Goal: Task Accomplishment & Management: Manage account settings

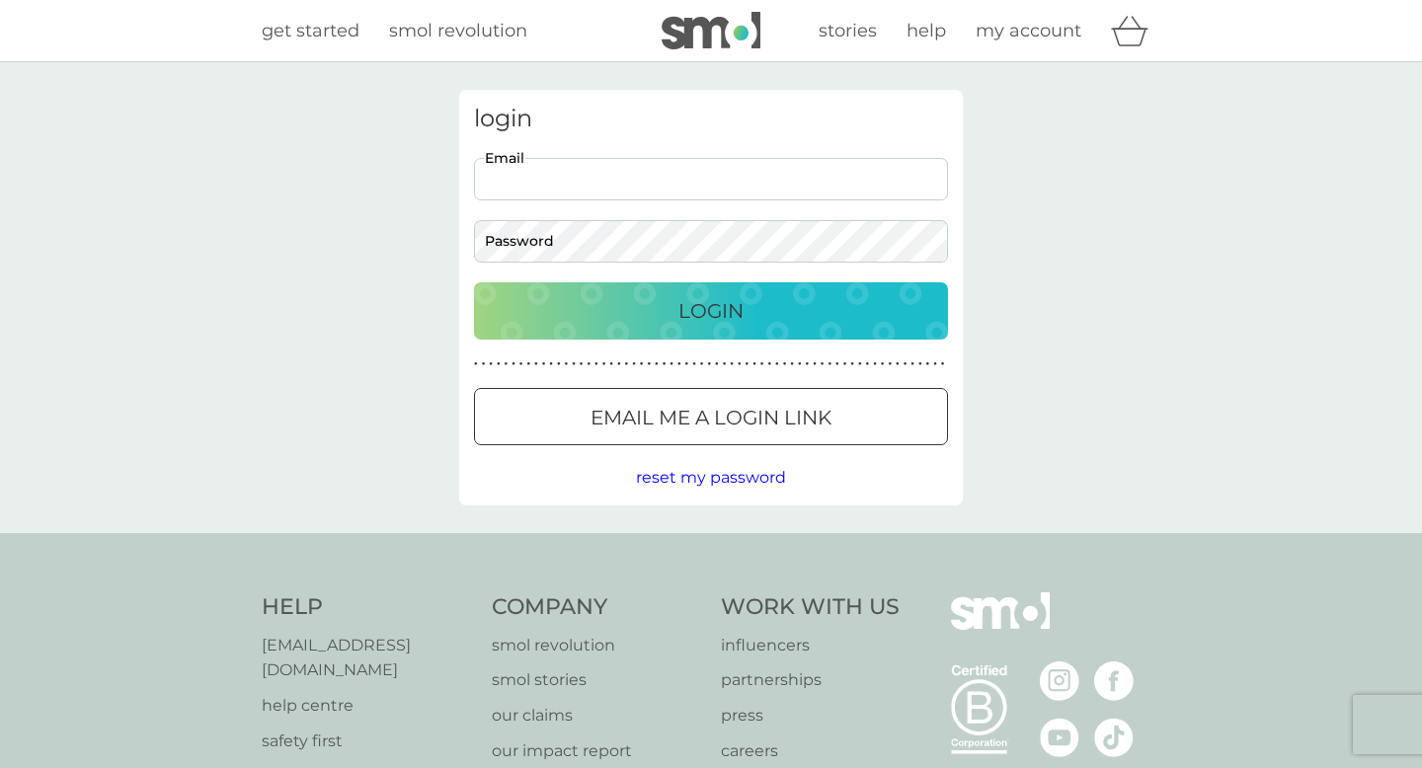
click at [625, 183] on input "Email" at bounding box center [711, 179] width 474 height 42
type input "grace.warren98@googlemail.com"
click at [474, 282] on button "Login" at bounding box center [711, 310] width 474 height 57
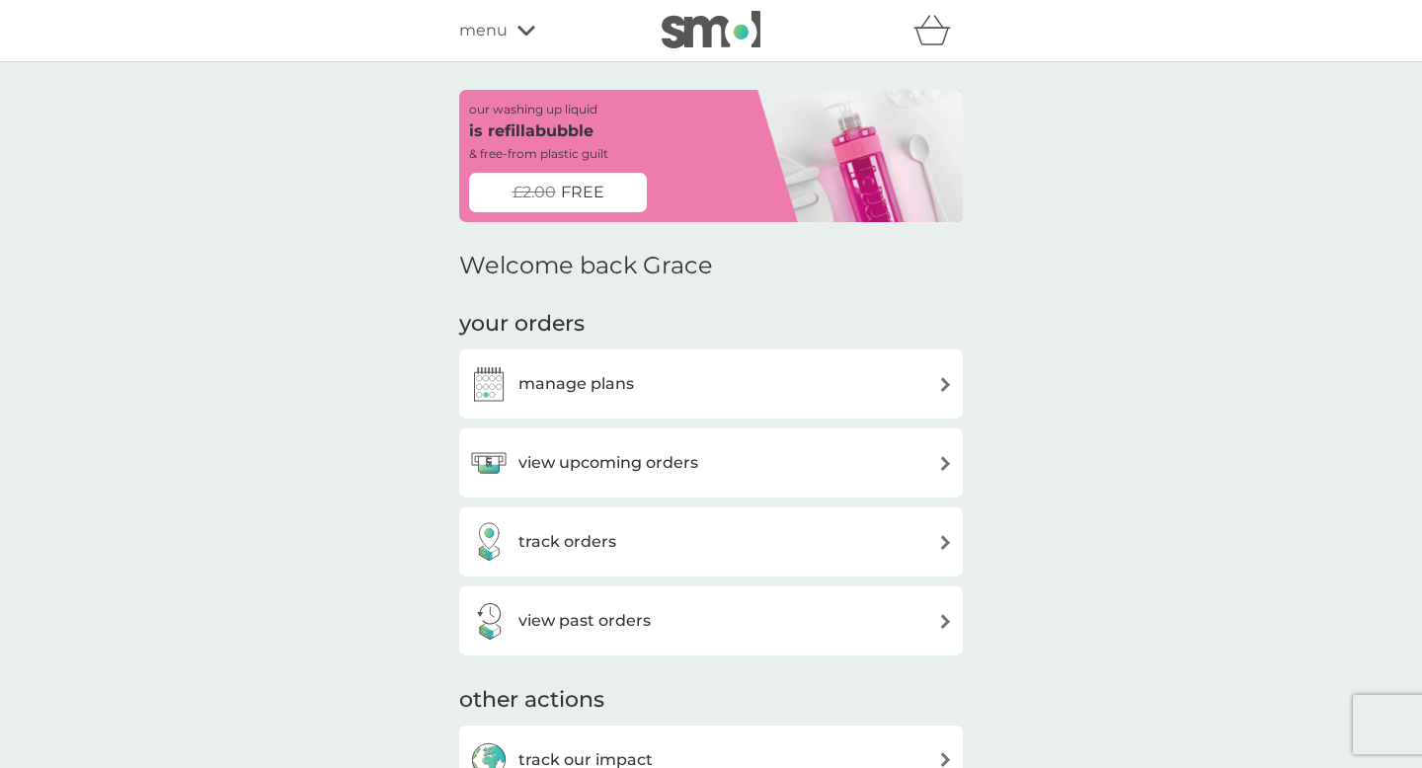
click at [585, 183] on span "FREE" at bounding box center [582, 193] width 43 height 26
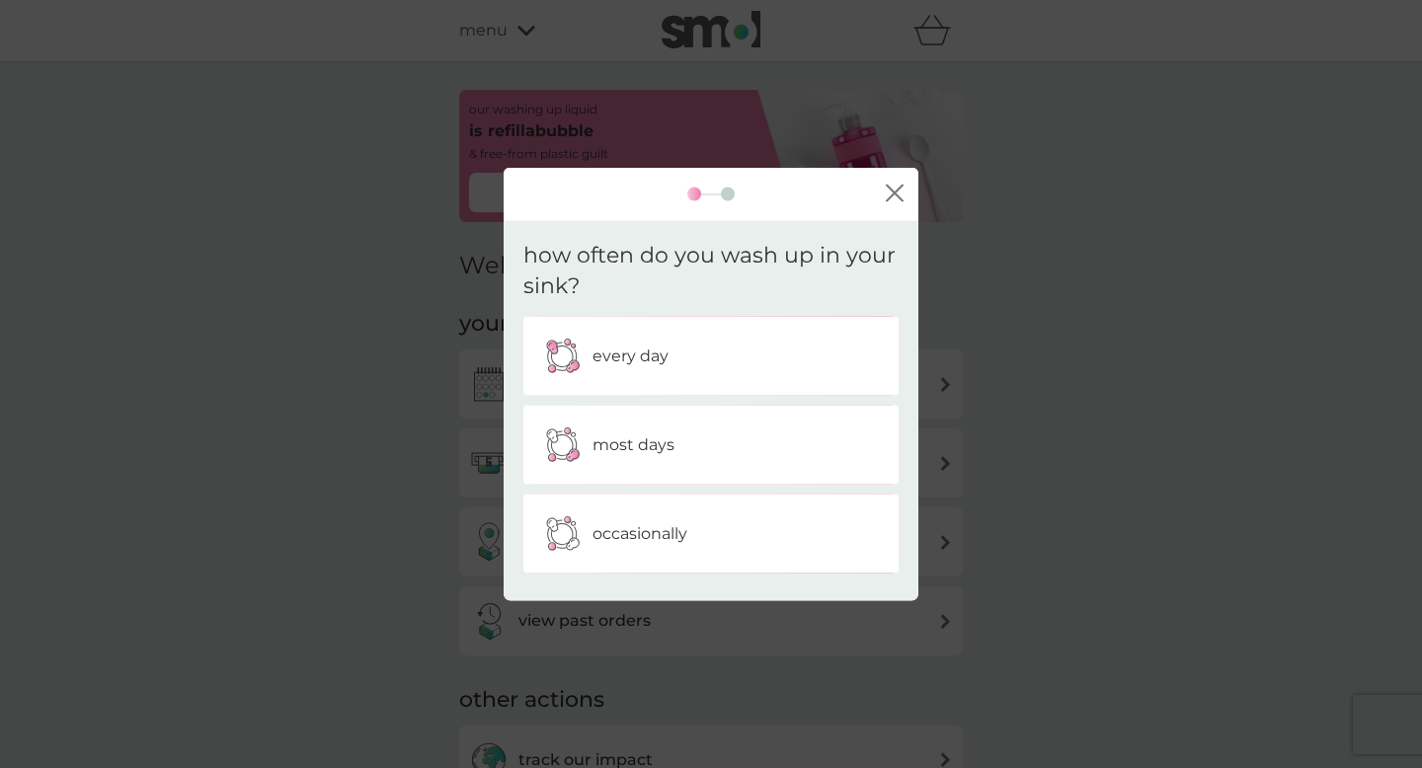
click at [658, 350] on p "every day" at bounding box center [630, 356] width 76 height 26
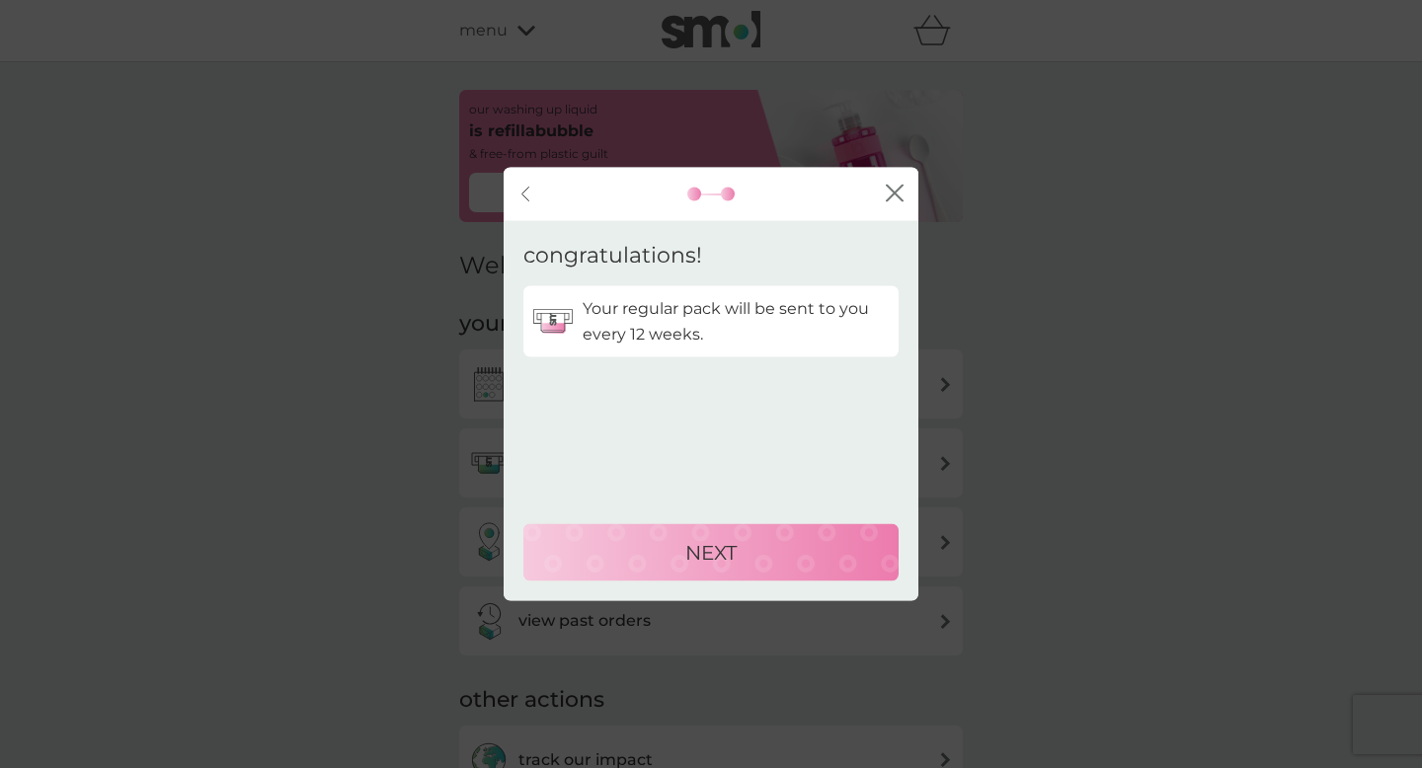
click at [694, 550] on p "NEXT" at bounding box center [710, 553] width 51 height 32
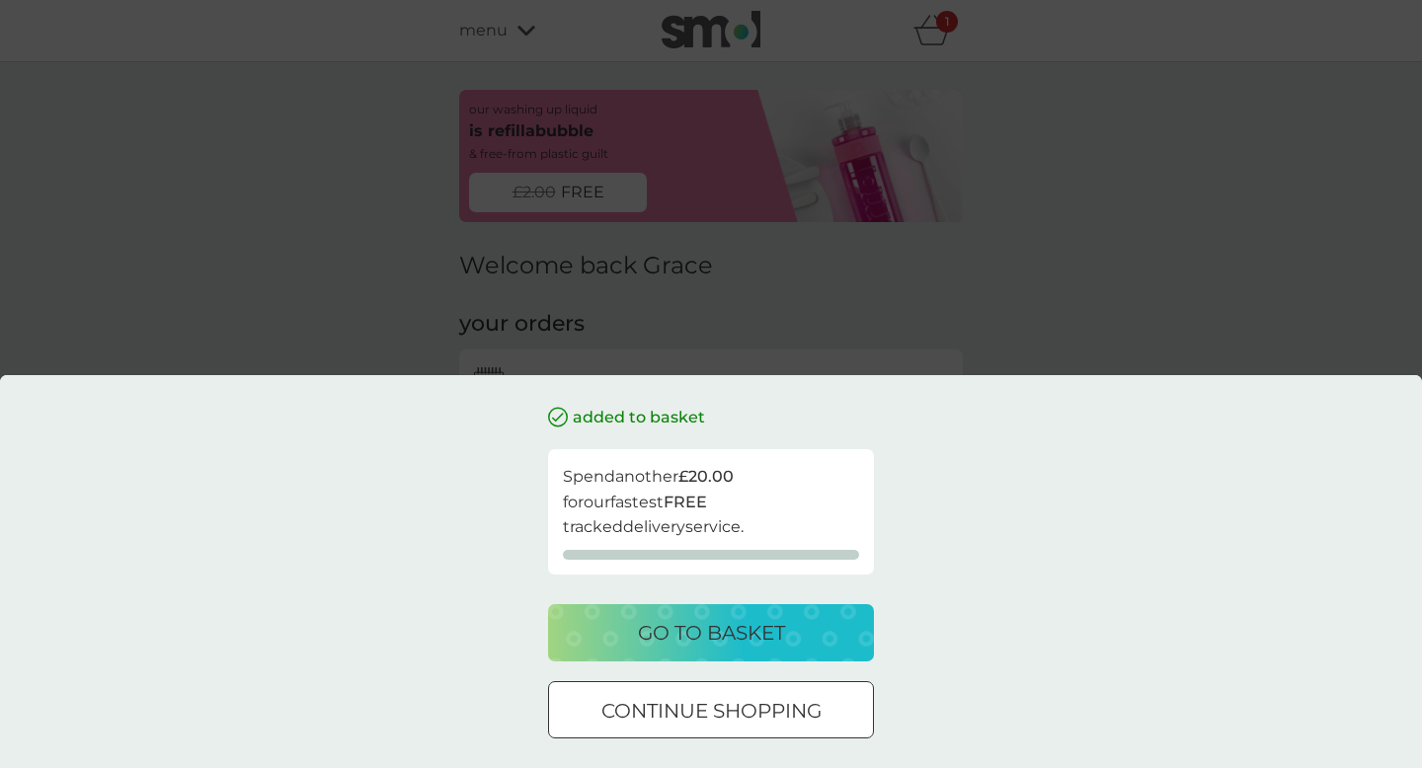
click at [663, 724] on p "continue shopping" at bounding box center [711, 711] width 220 height 32
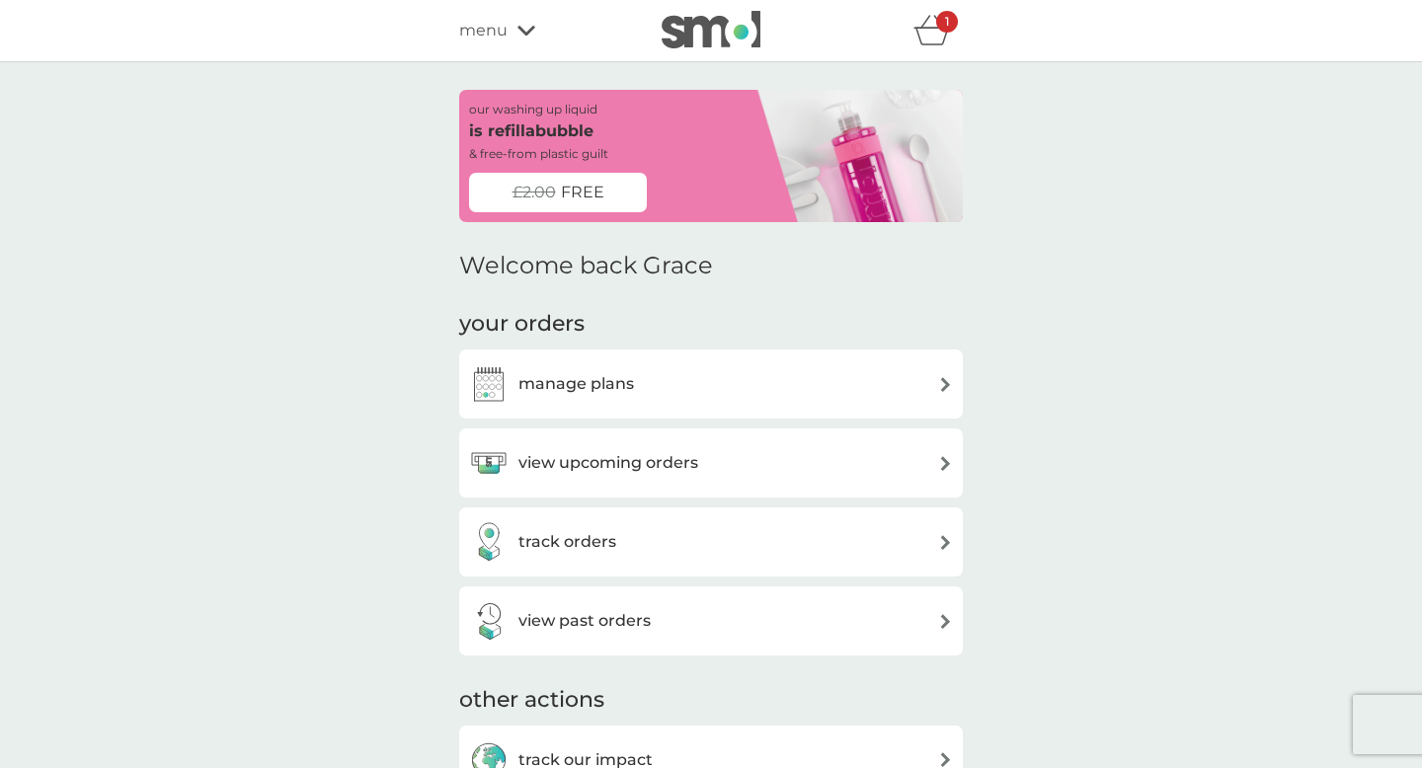
click at [699, 477] on div "view upcoming orders" at bounding box center [711, 462] width 484 height 39
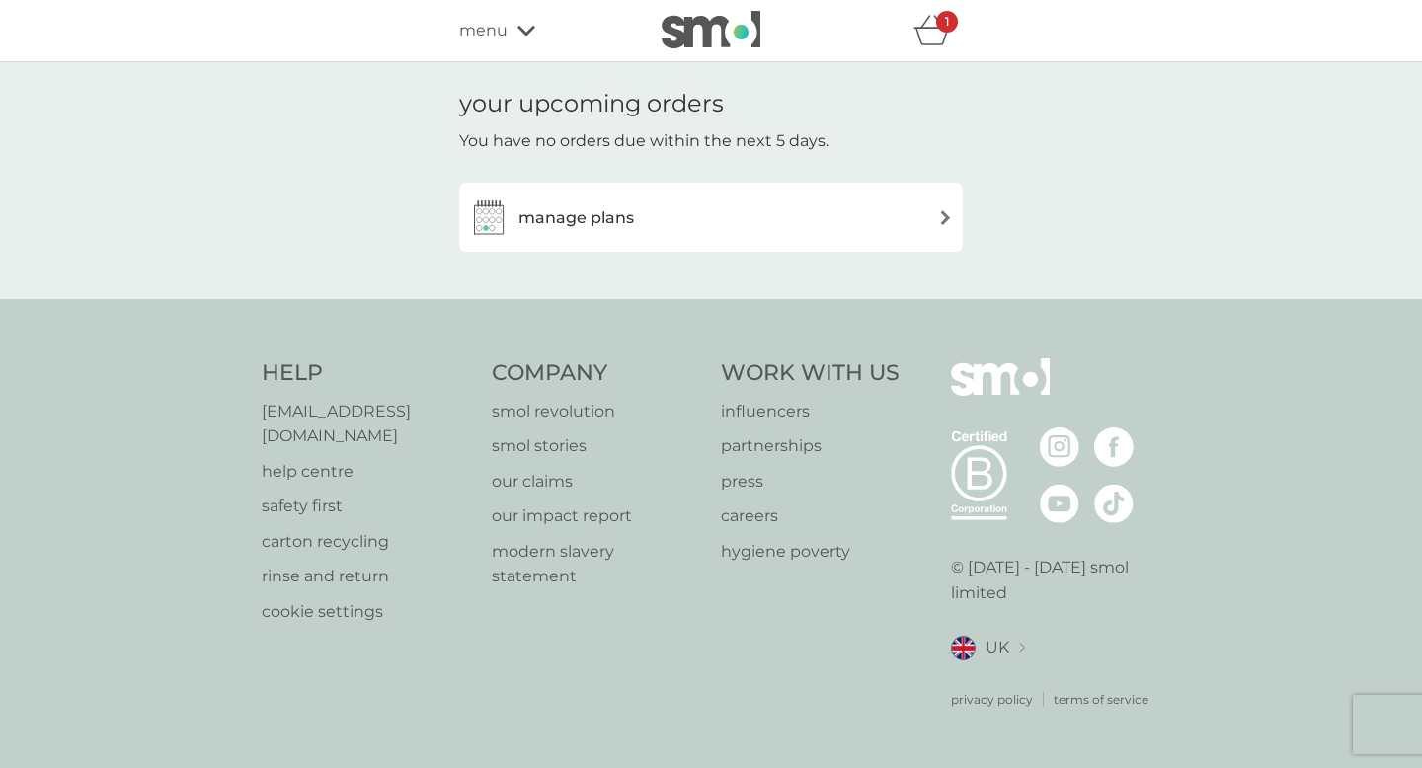
click at [727, 218] on div "manage plans" at bounding box center [711, 216] width 484 height 39
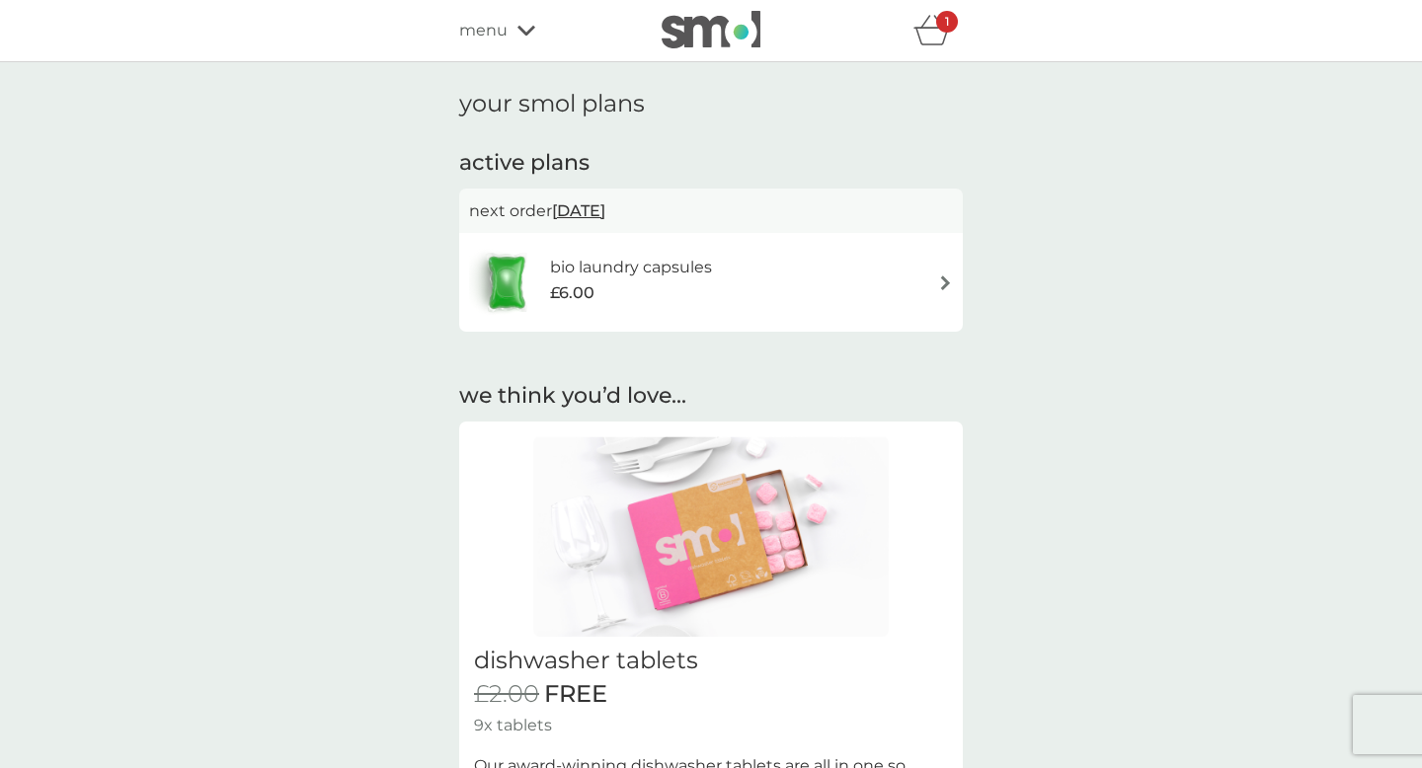
click at [722, 290] on div "bio laundry capsules £6.00" at bounding box center [641, 282] width 182 height 55
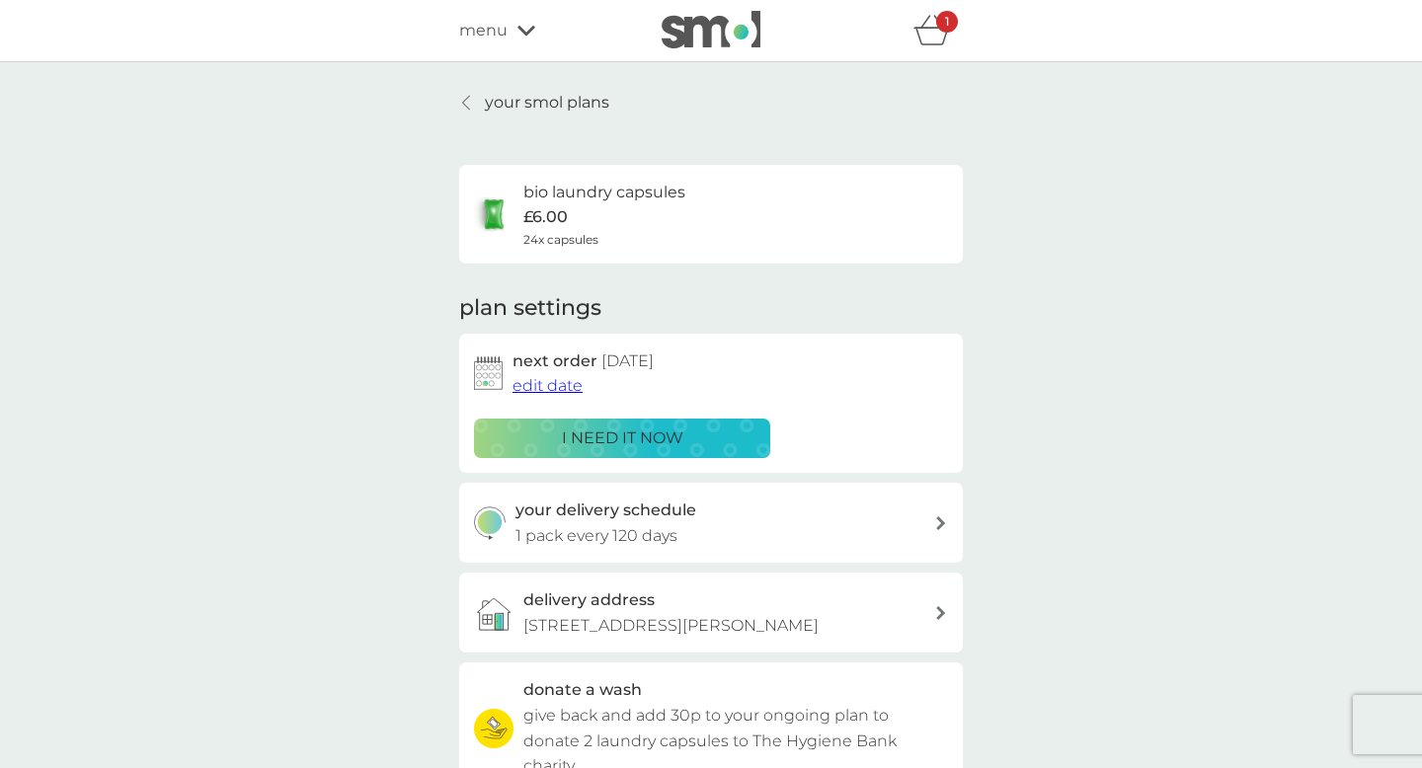
click at [712, 515] on div "your delivery schedule 1 pack every 120 days" at bounding box center [725, 523] width 420 height 50
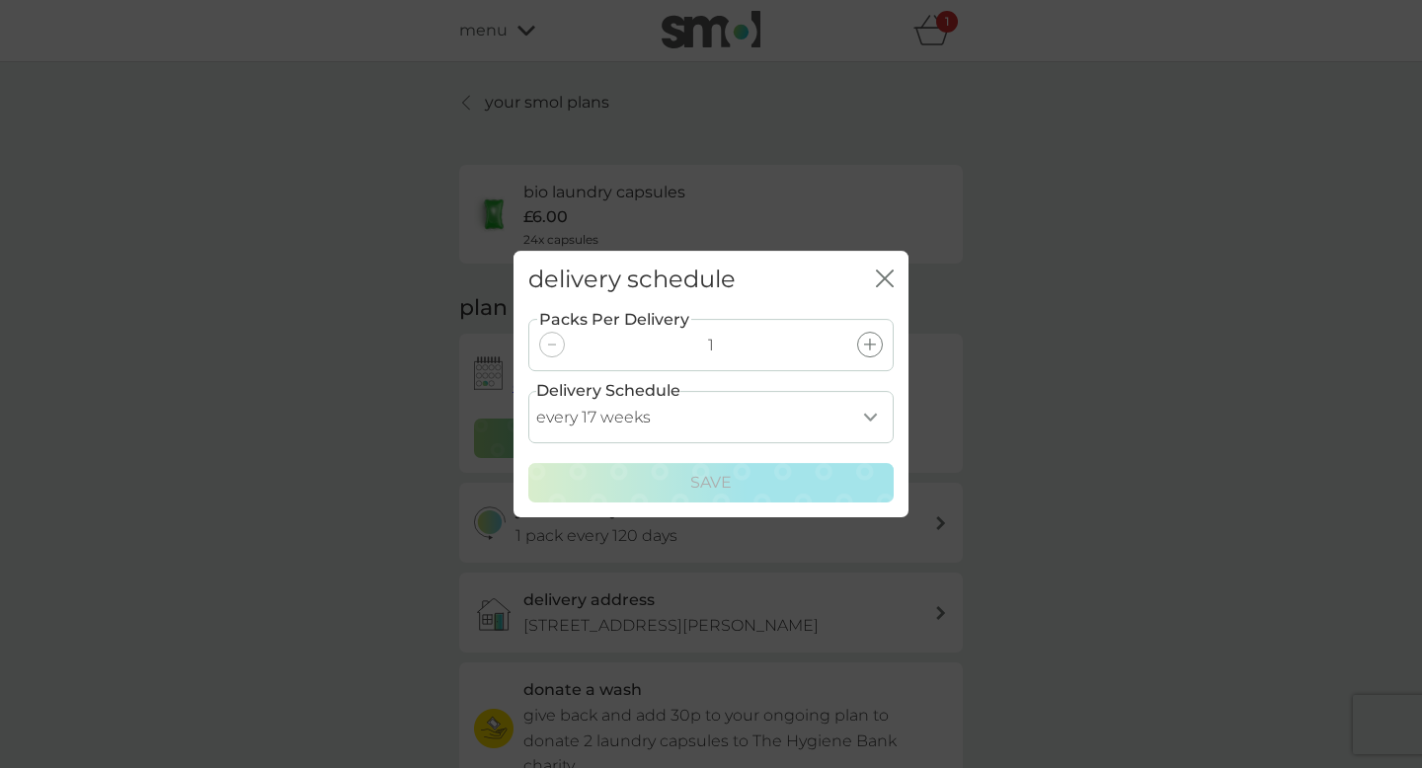
click at [759, 425] on select "every 1 week every 2 weeks every 3 weeks every 4 weeks every 5 weeks every 6 we…" at bounding box center [710, 417] width 365 height 52
select select "98"
click at [528, 391] on select "every 1 week every 2 weeks every 3 weeks every 4 weeks every 5 weeks every 6 we…" at bounding box center [710, 417] width 365 height 52
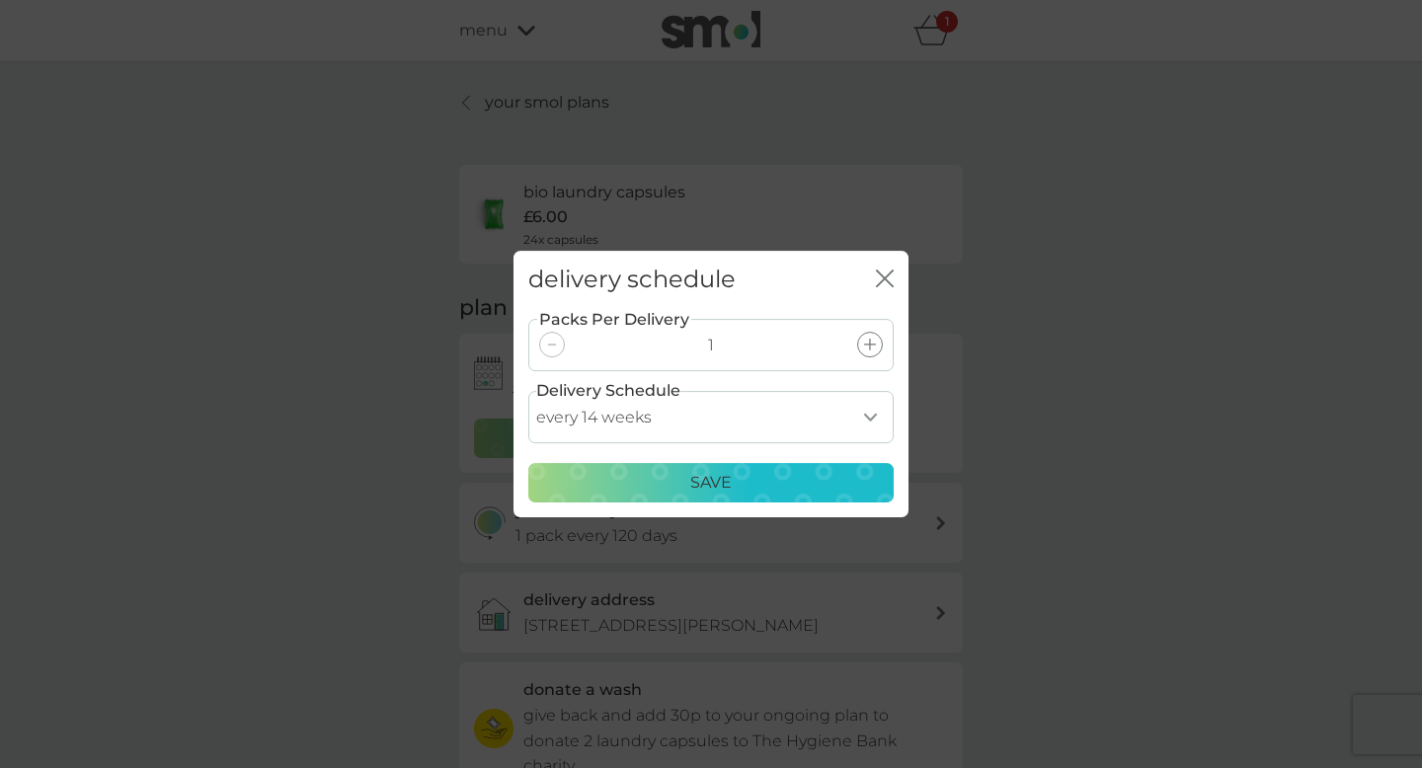
click at [783, 428] on select "every 1 week every 2 weeks every 3 weeks every 4 weeks every 5 weeks every 6 we…" at bounding box center [710, 417] width 365 height 52
click at [528, 391] on select "every 1 week every 2 weeks every 3 weeks every 4 weeks every 5 weeks every 6 we…" at bounding box center [710, 417] width 365 height 52
click at [809, 488] on div "Save" at bounding box center [711, 483] width 340 height 26
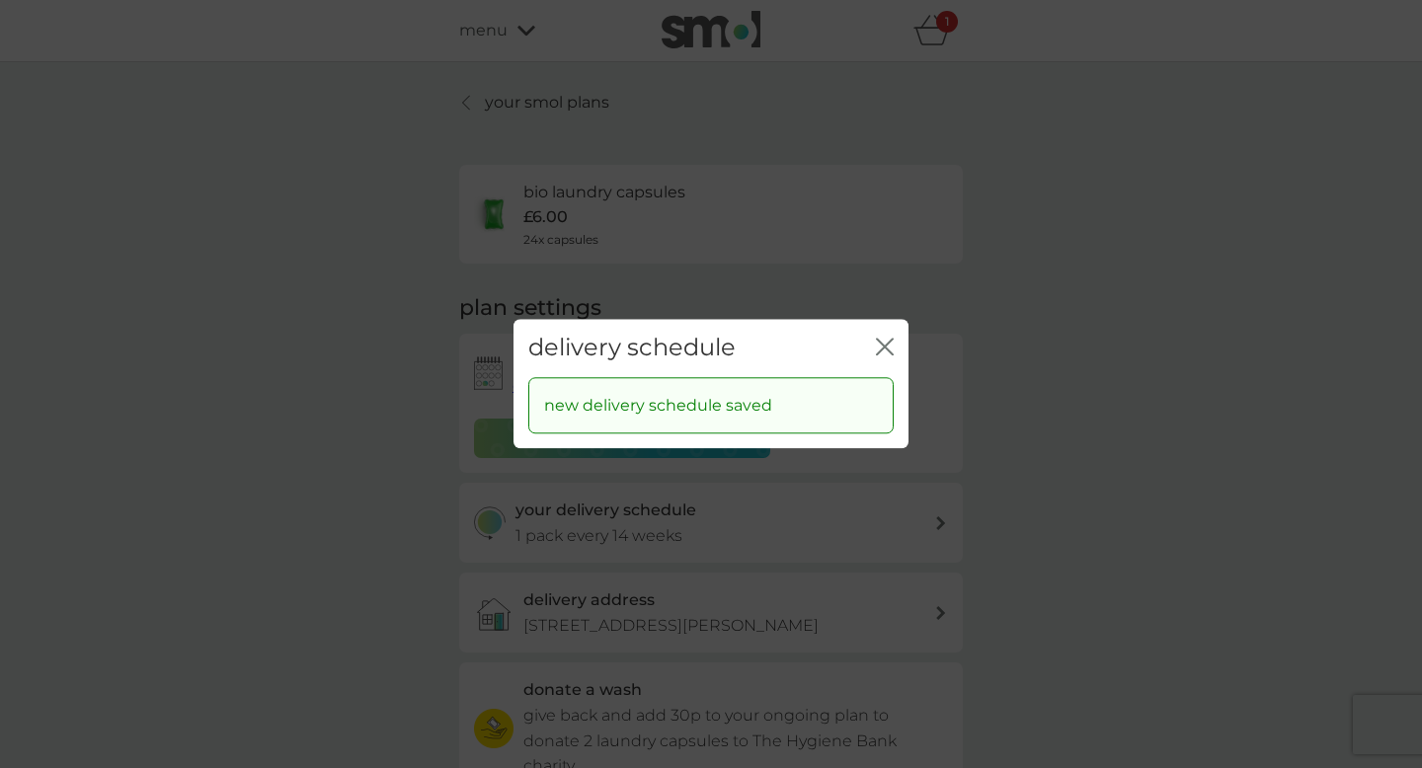
click at [885, 342] on icon "close" at bounding box center [885, 347] width 18 height 18
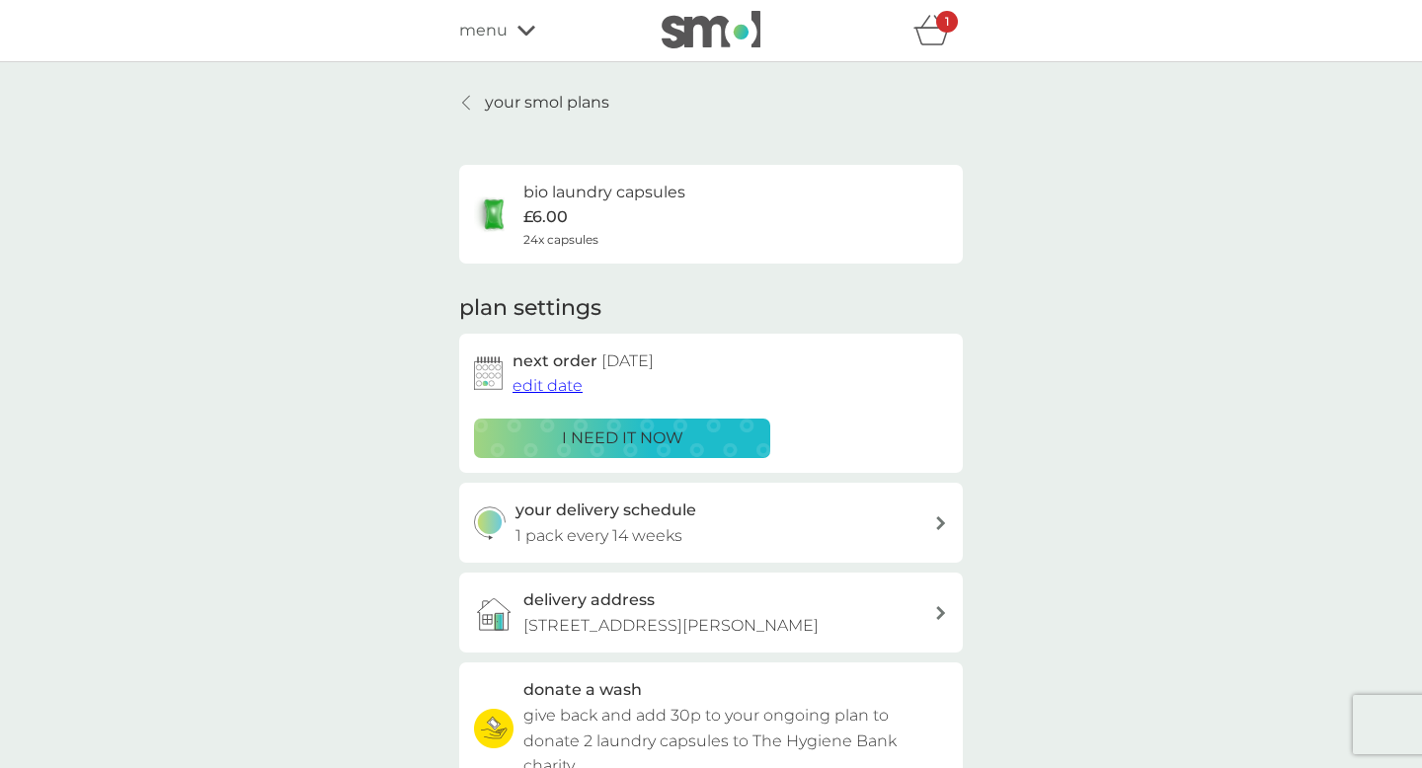
click at [655, 438] on p "i need it now" at bounding box center [622, 439] width 121 height 26
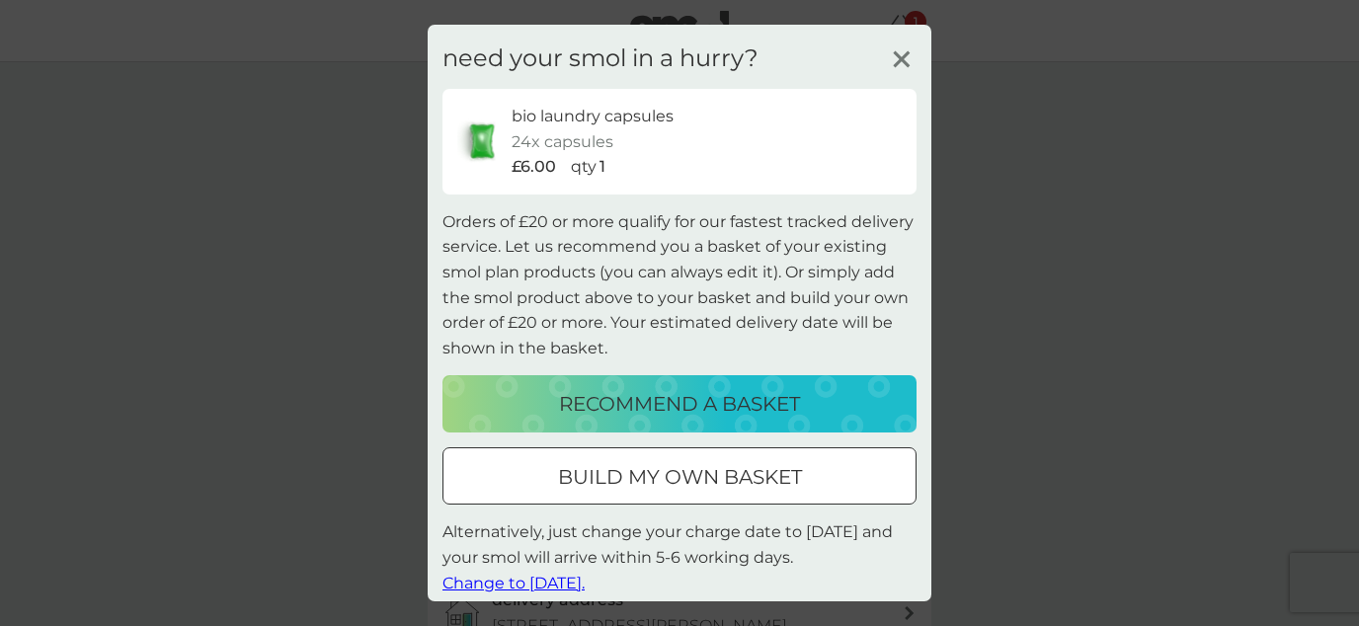
scroll to position [14, 0]
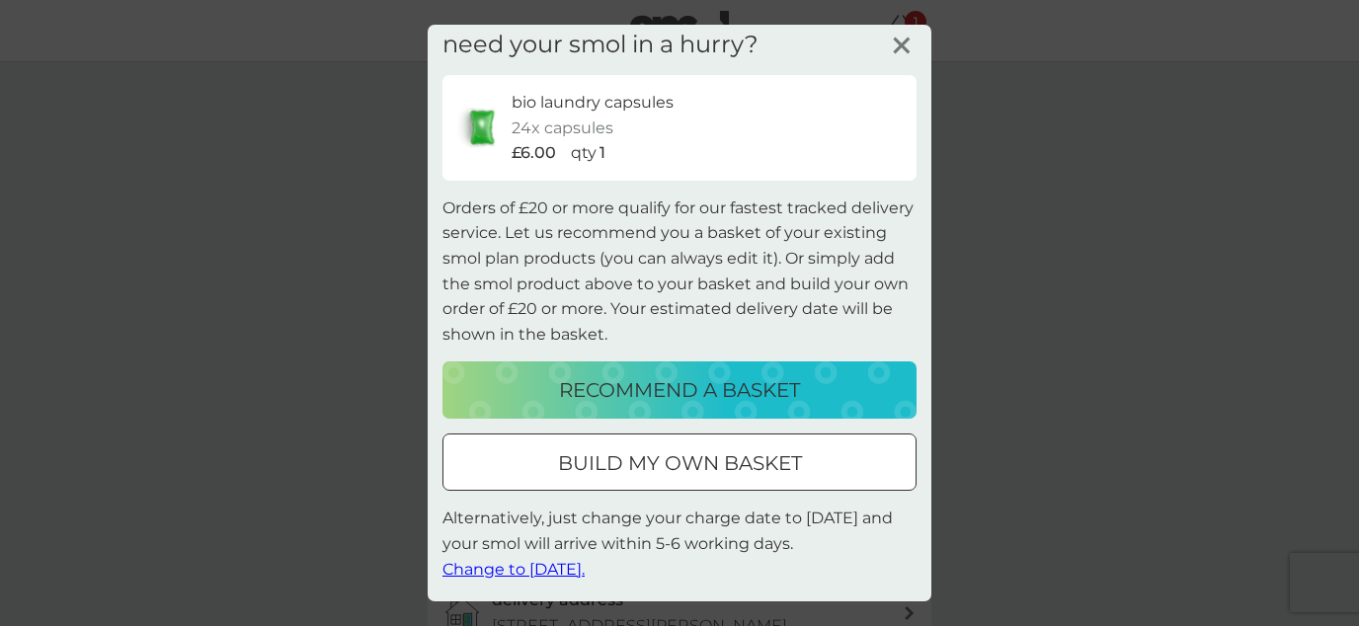
click at [573, 566] on span "Change to [DATE]." at bounding box center [513, 569] width 142 height 19
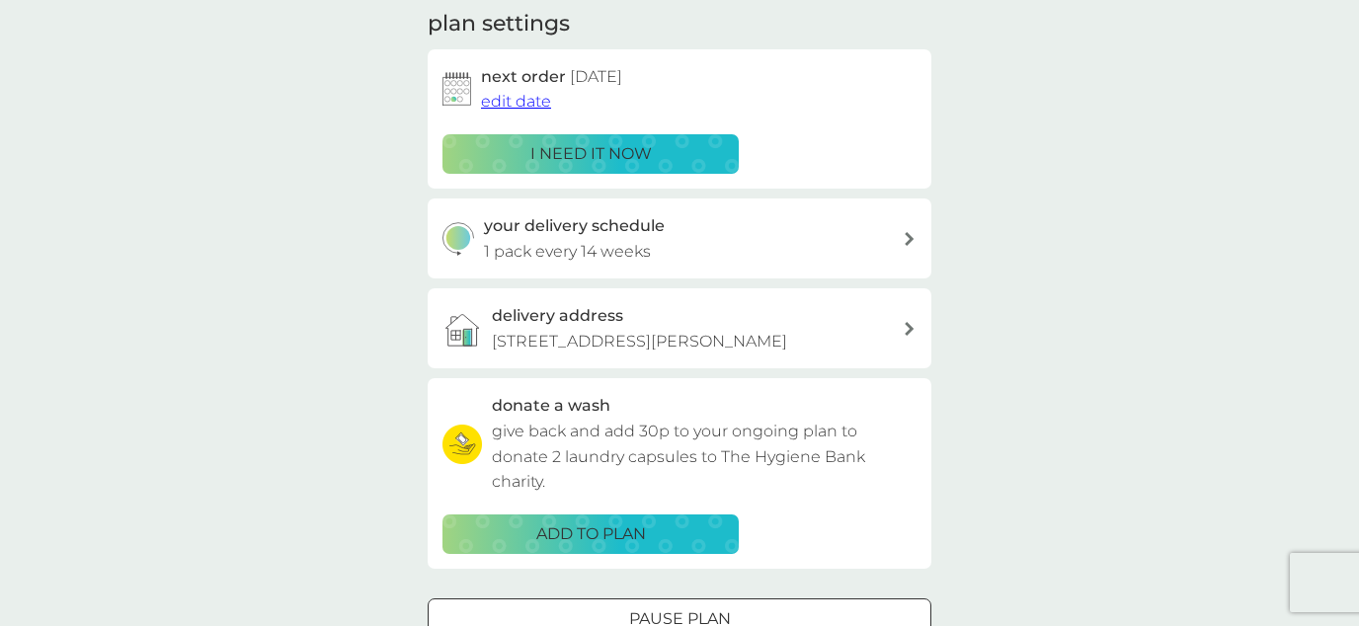
scroll to position [0, 0]
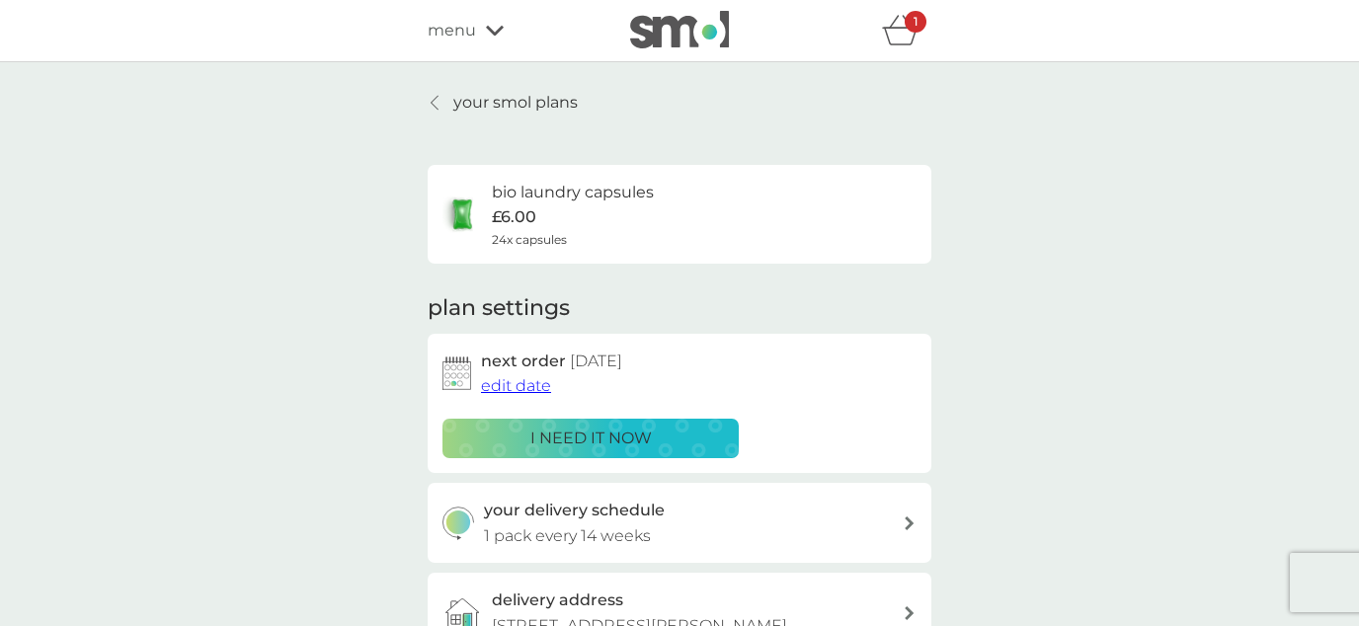
click at [916, 33] on icon "basket" at bounding box center [901, 30] width 38 height 31
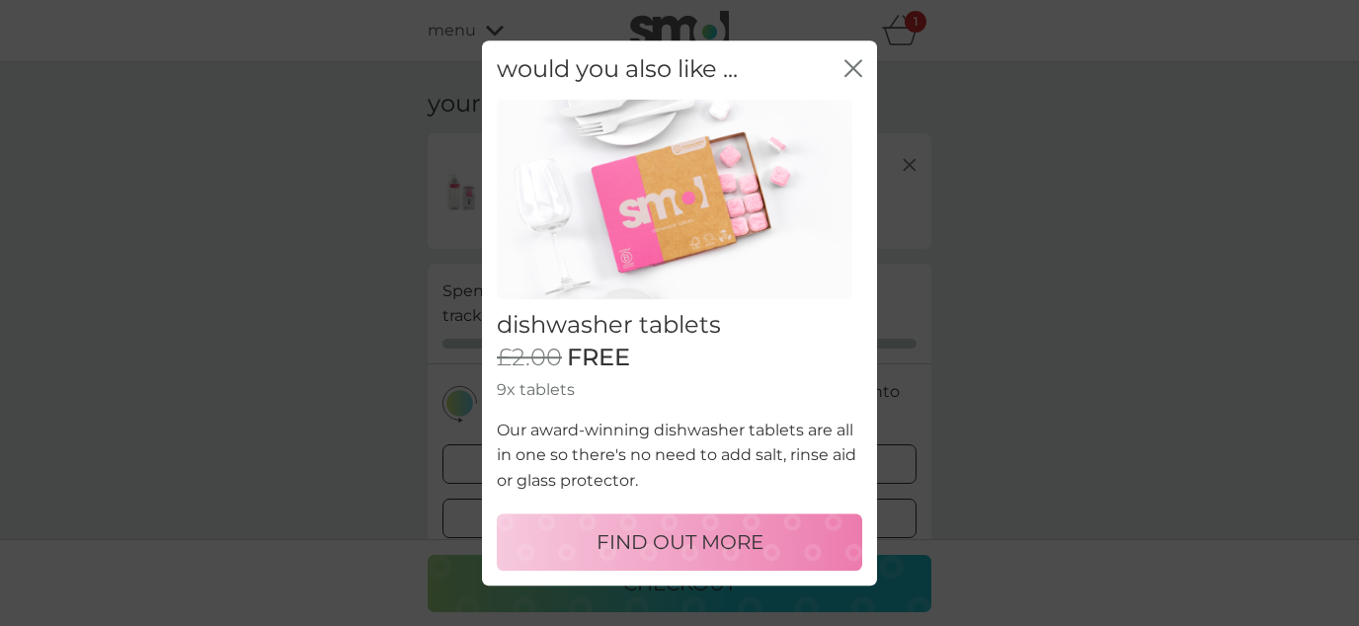
click at [853, 67] on icon "close" at bounding box center [857, 68] width 8 height 16
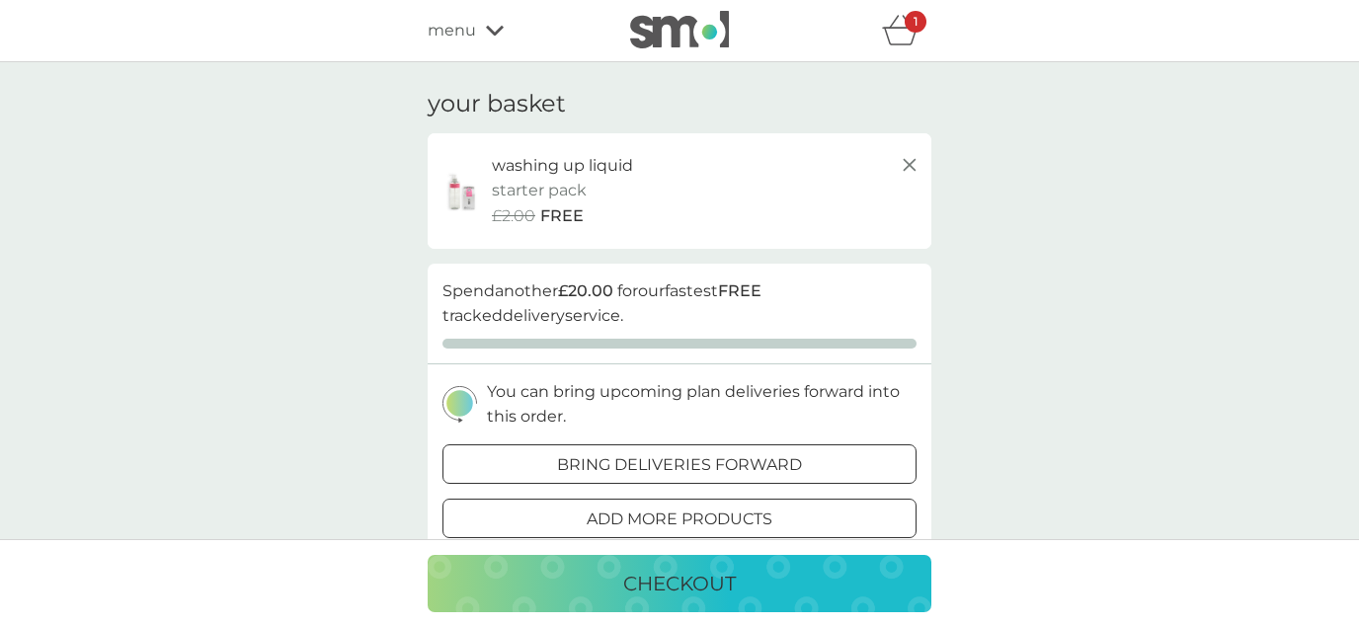
click at [770, 460] on p "bring deliveries forward" at bounding box center [679, 465] width 245 height 26
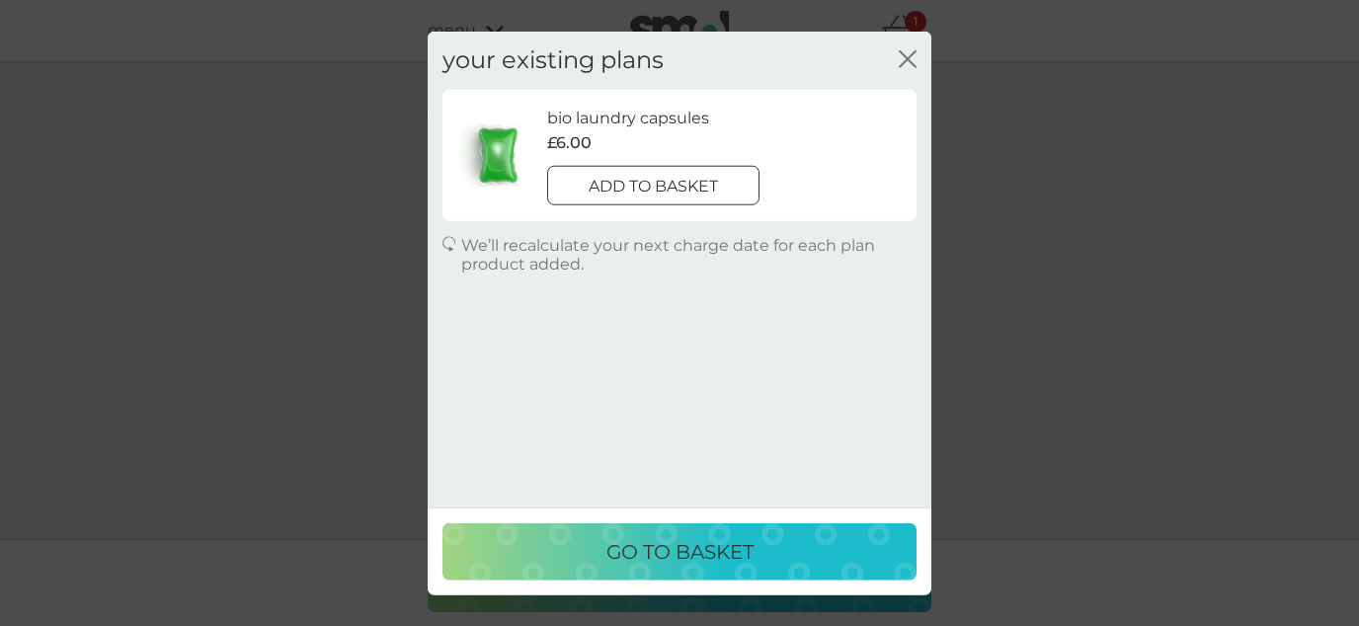
click at [677, 190] on div at bounding box center [652, 186] width 71 height 21
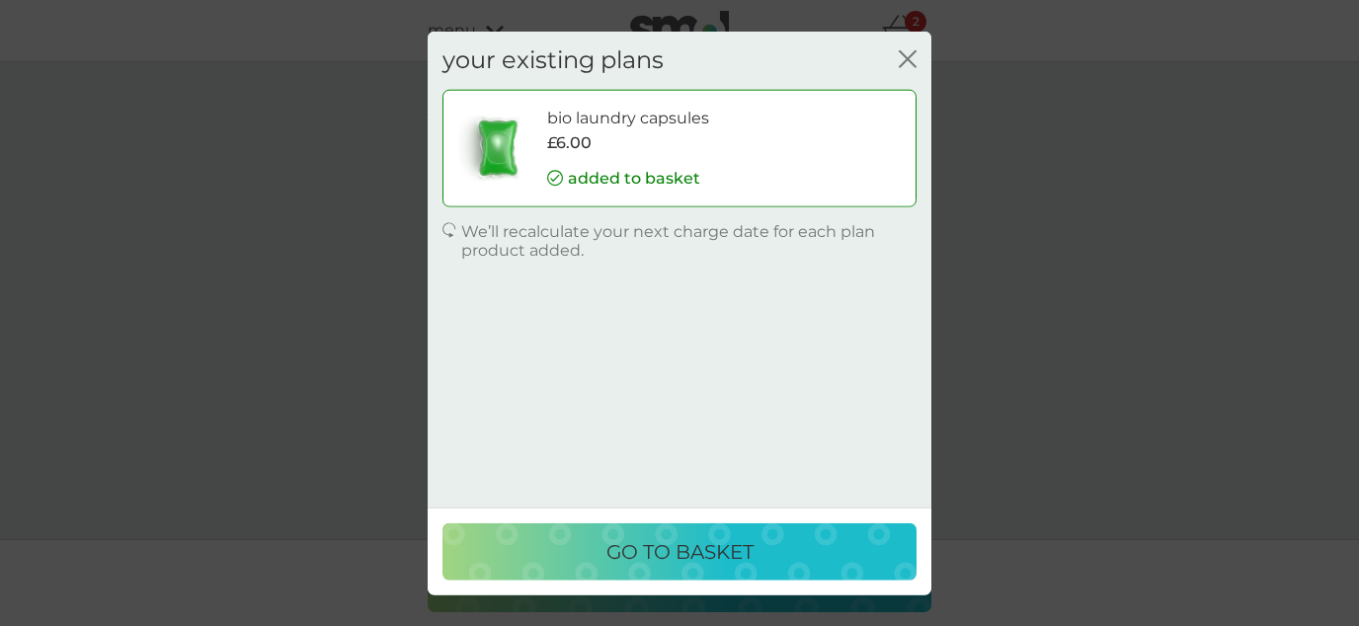
click at [655, 540] on p "go to basket" at bounding box center [679, 551] width 147 height 32
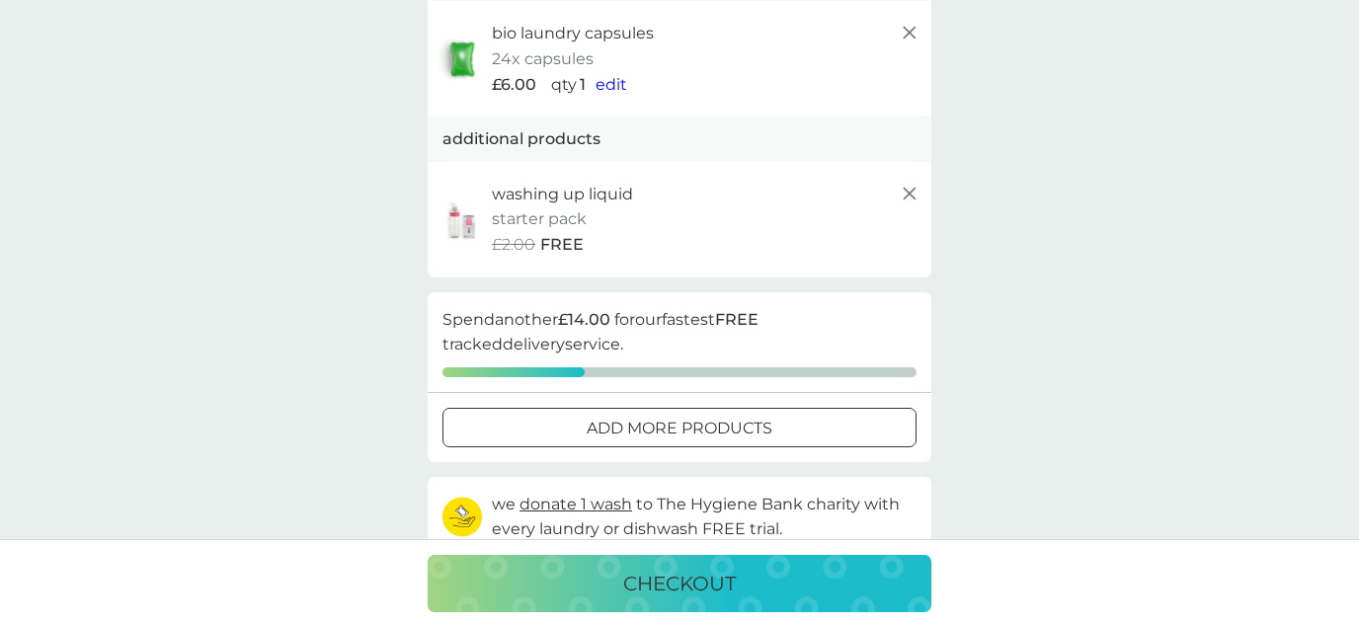
scroll to position [176, 0]
click at [665, 429] on div at bounding box center [679, 429] width 71 height 21
